Goal: Information Seeking & Learning: Compare options

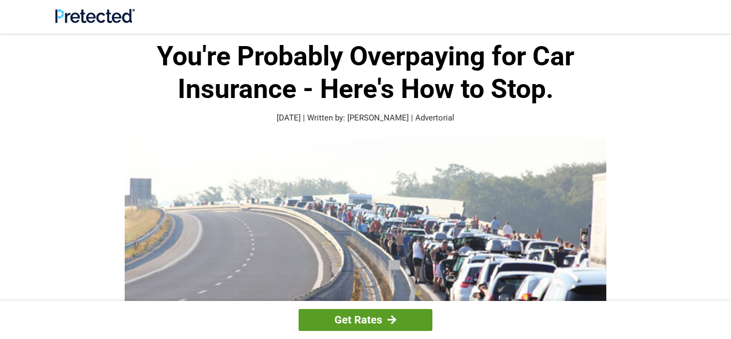
click at [361, 318] on link "Get Rates" at bounding box center [366, 320] width 134 height 22
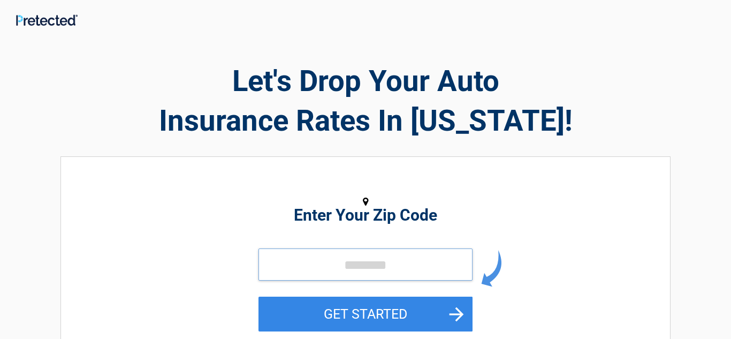
click at [290, 262] on input "tel" at bounding box center [366, 264] width 214 height 32
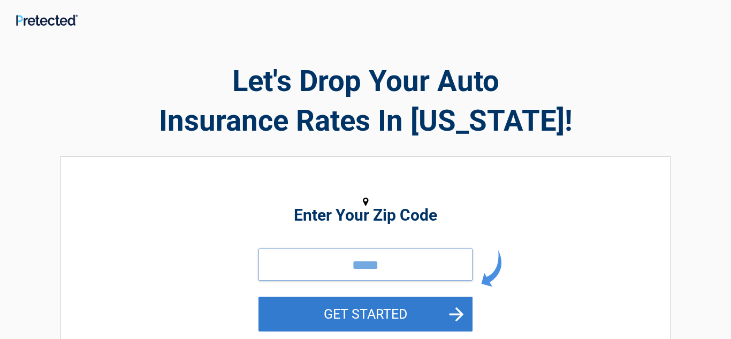
type input "*****"
click at [454, 319] on button "GET STARTED" at bounding box center [366, 314] width 214 height 35
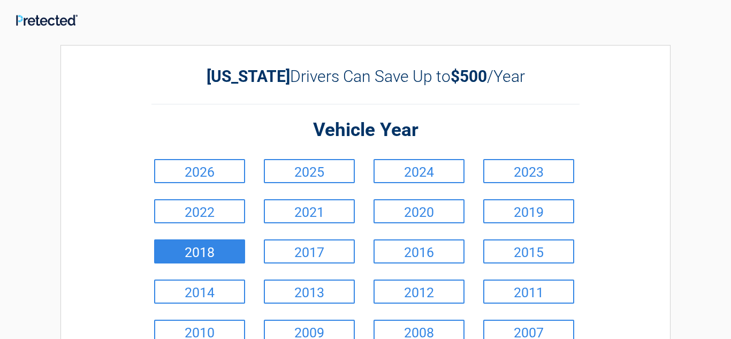
click at [235, 243] on link "2018" at bounding box center [199, 251] width 91 height 24
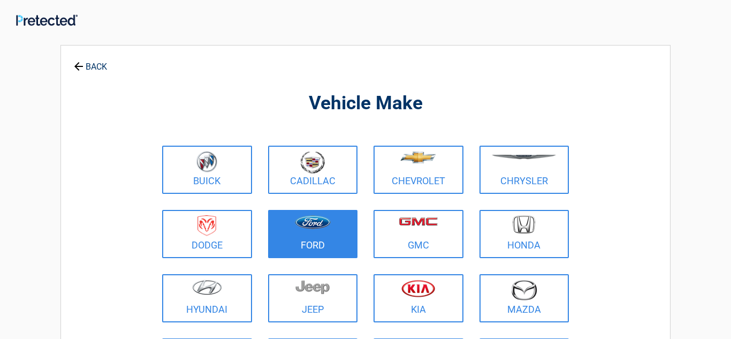
click at [309, 227] on img at bounding box center [313, 222] width 36 height 14
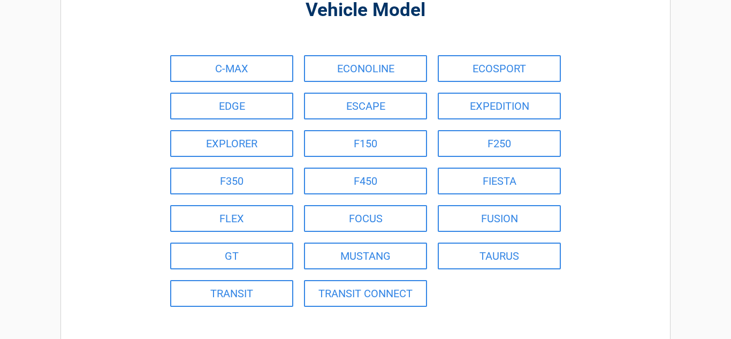
scroll to position [107, 0]
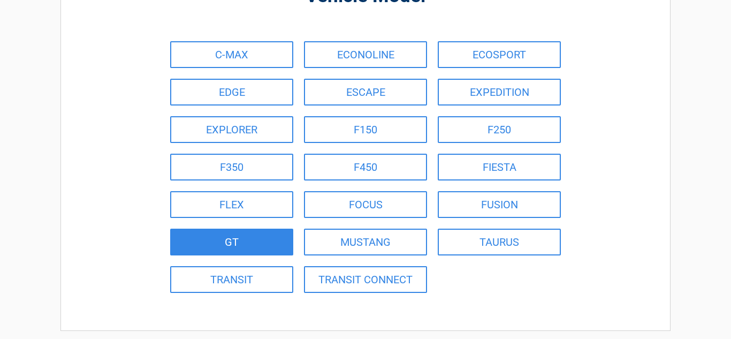
click at [259, 241] on link "GT" at bounding box center [231, 242] width 123 height 27
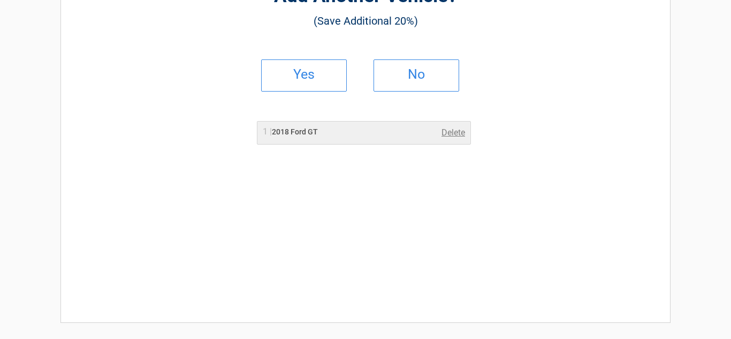
scroll to position [0, 0]
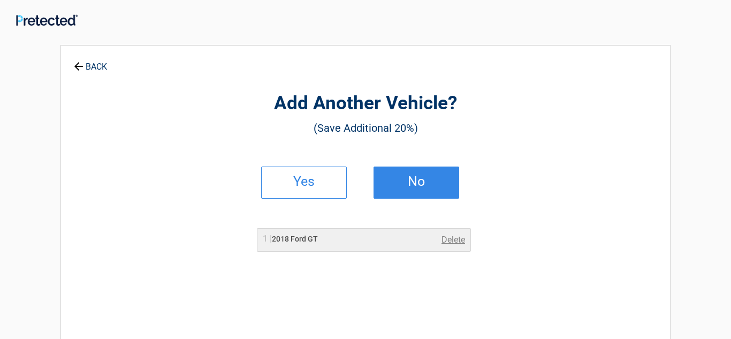
click at [416, 188] on link "No" at bounding box center [417, 182] width 86 height 32
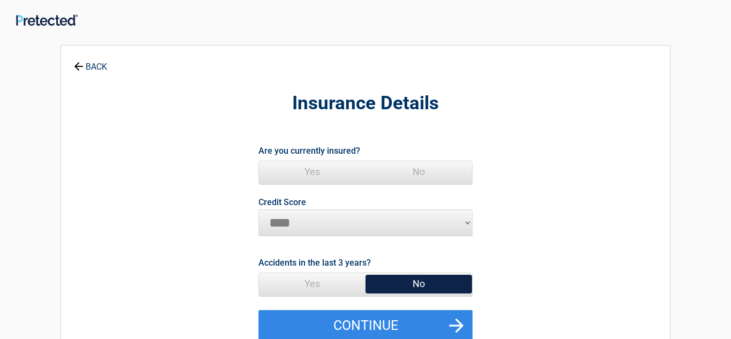
click at [422, 283] on span "No" at bounding box center [419, 283] width 107 height 21
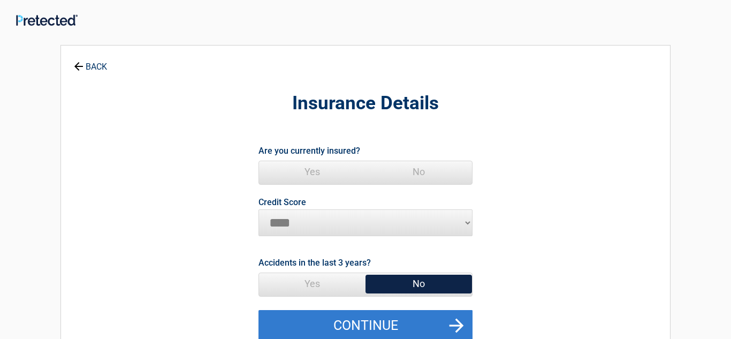
click at [413, 322] on button "Continue" at bounding box center [366, 325] width 214 height 31
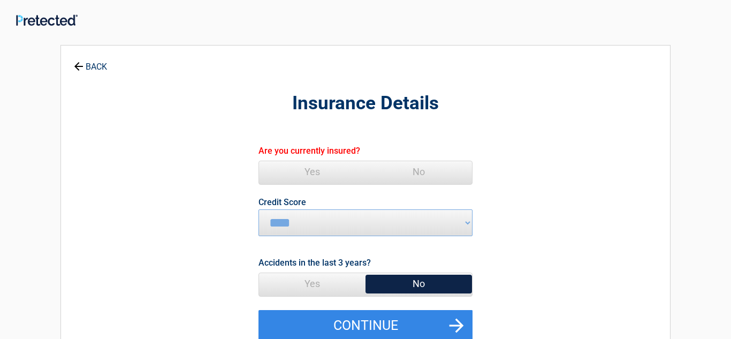
click at [324, 169] on span "Yes" at bounding box center [312, 171] width 107 height 21
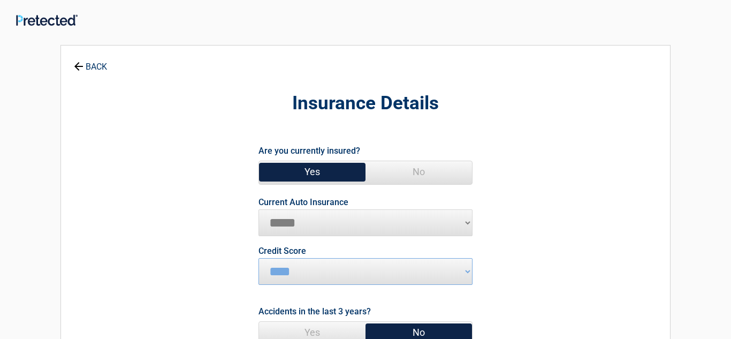
click at [299, 222] on select "**********" at bounding box center [366, 222] width 214 height 27
select select "**********"
click at [259, 209] on select "**********" at bounding box center [366, 222] width 214 height 27
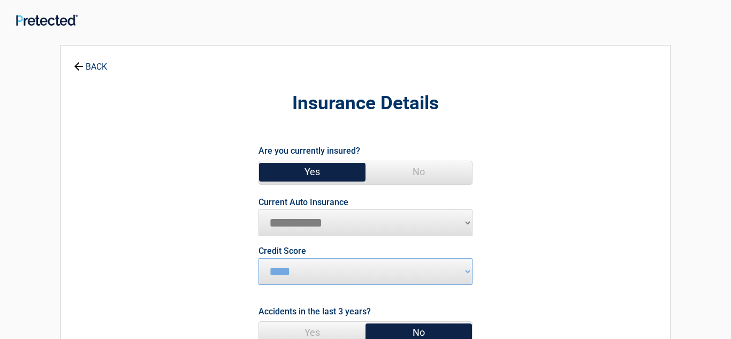
click at [437, 327] on span "No" at bounding box center [419, 332] width 107 height 21
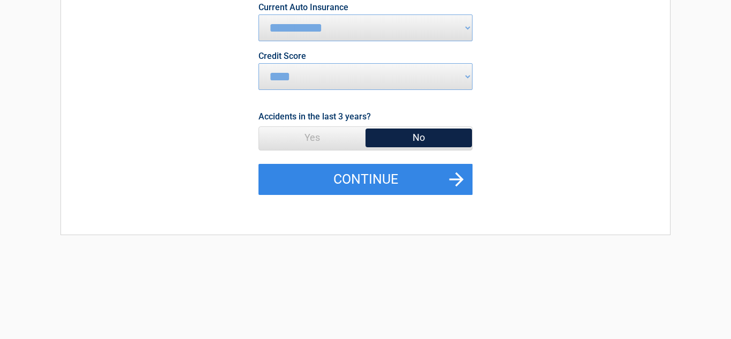
scroll to position [217, 0]
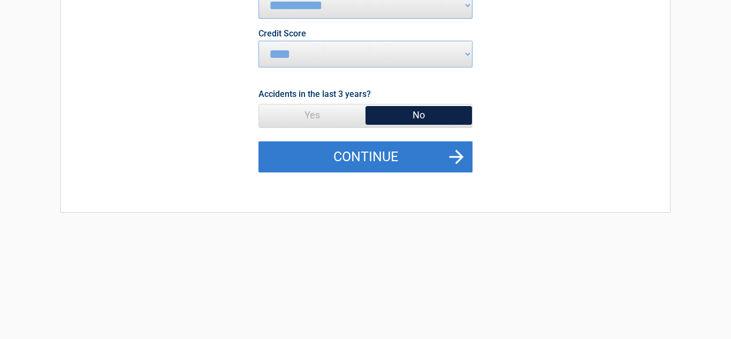
click at [424, 146] on button "Continue" at bounding box center [366, 156] width 214 height 31
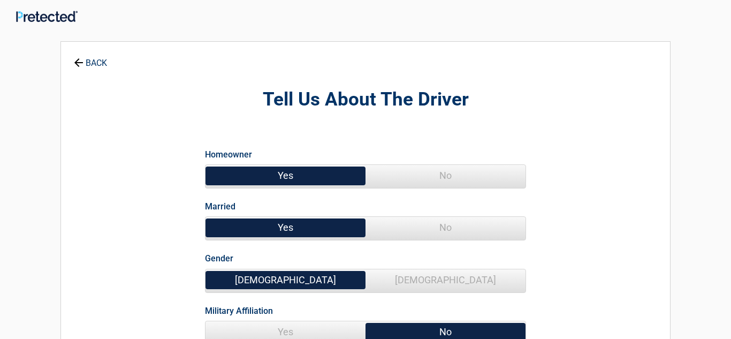
scroll to position [0, 0]
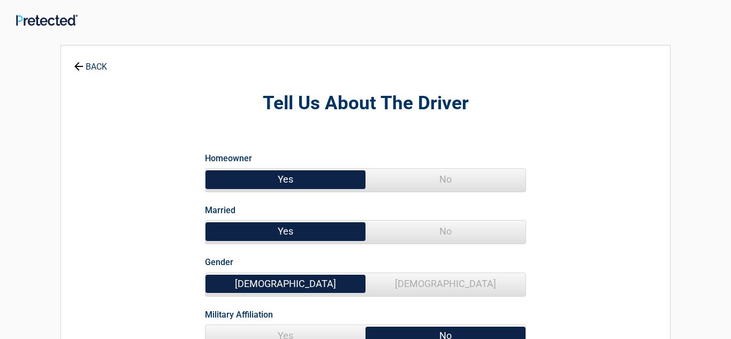
click at [338, 174] on span "Yes" at bounding box center [286, 179] width 160 height 21
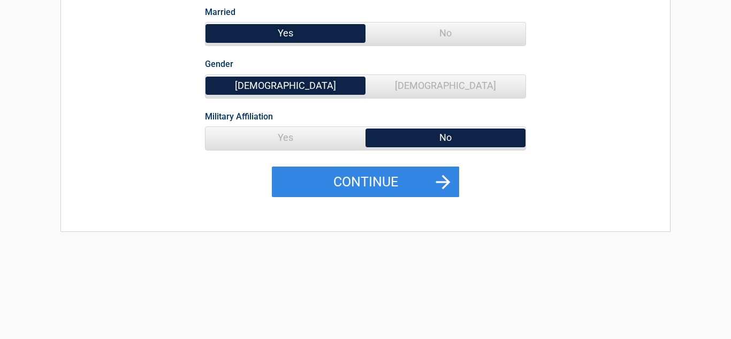
scroll to position [214, 0]
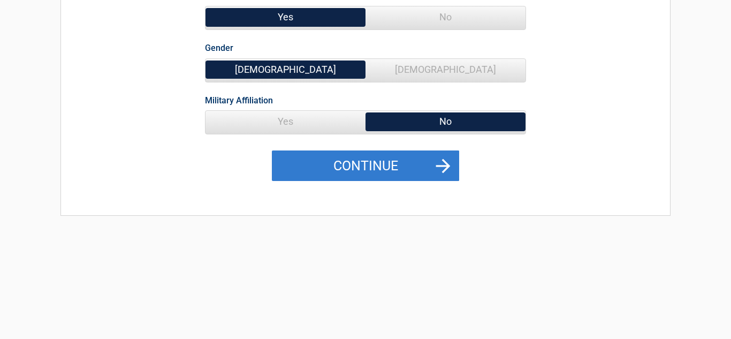
click at [437, 165] on button "Continue" at bounding box center [365, 165] width 187 height 31
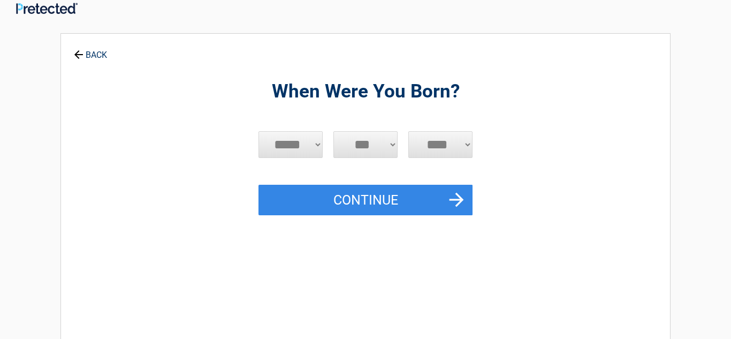
scroll to position [0, 0]
